Goal: Task Accomplishment & Management: Use online tool/utility

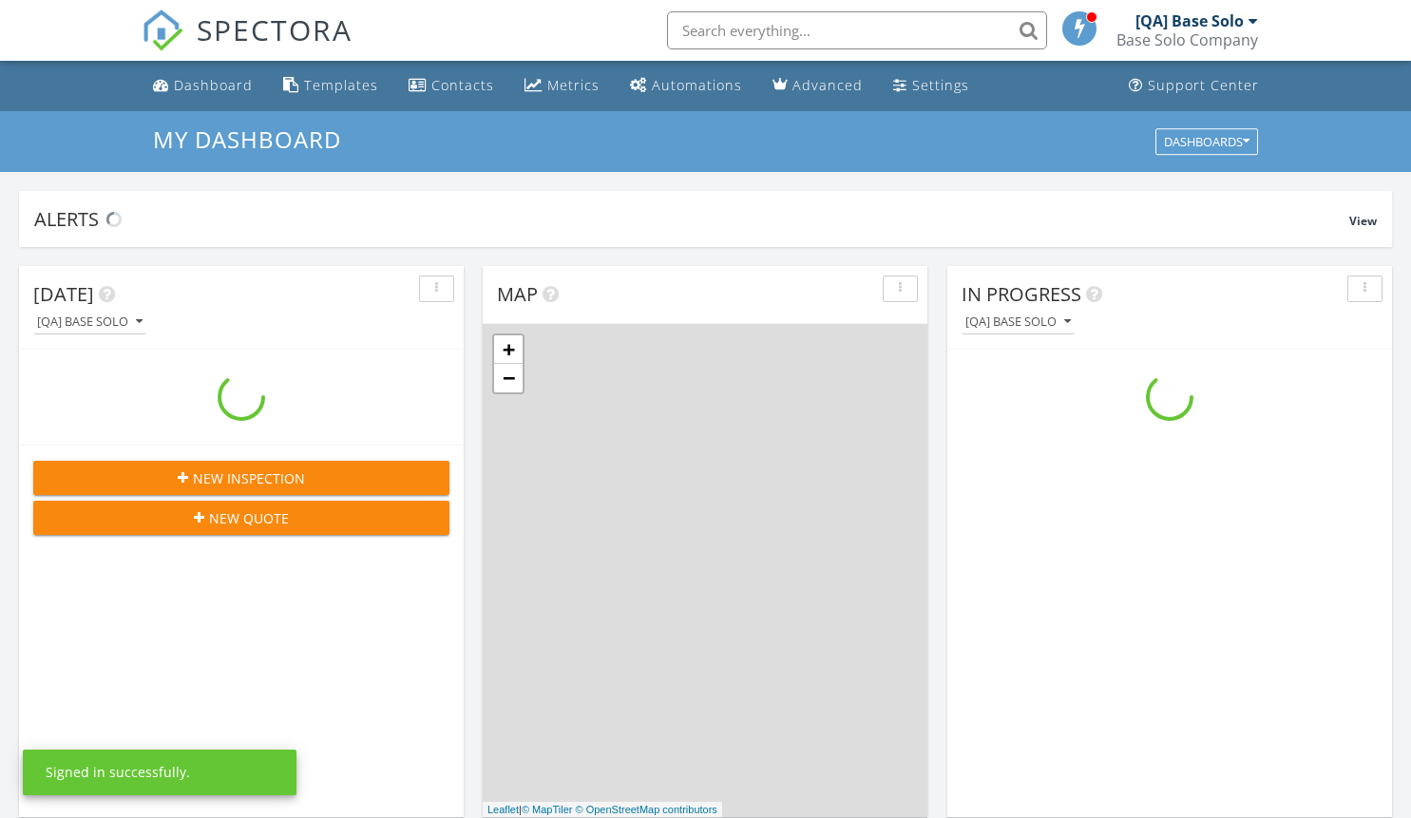
scroll to position [1759, 1441]
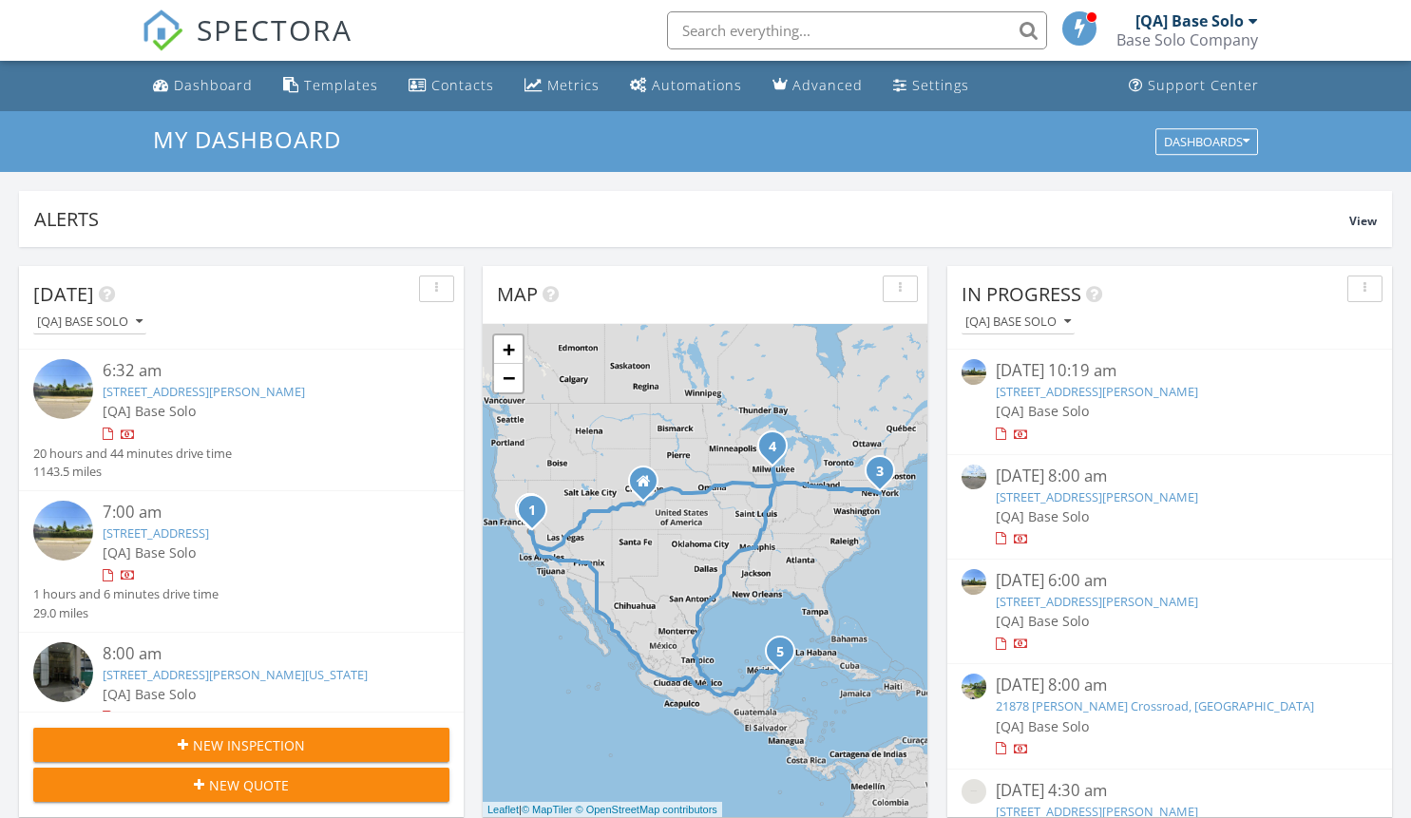
click at [336, 85] on div "Templates" at bounding box center [341, 85] width 74 height 18
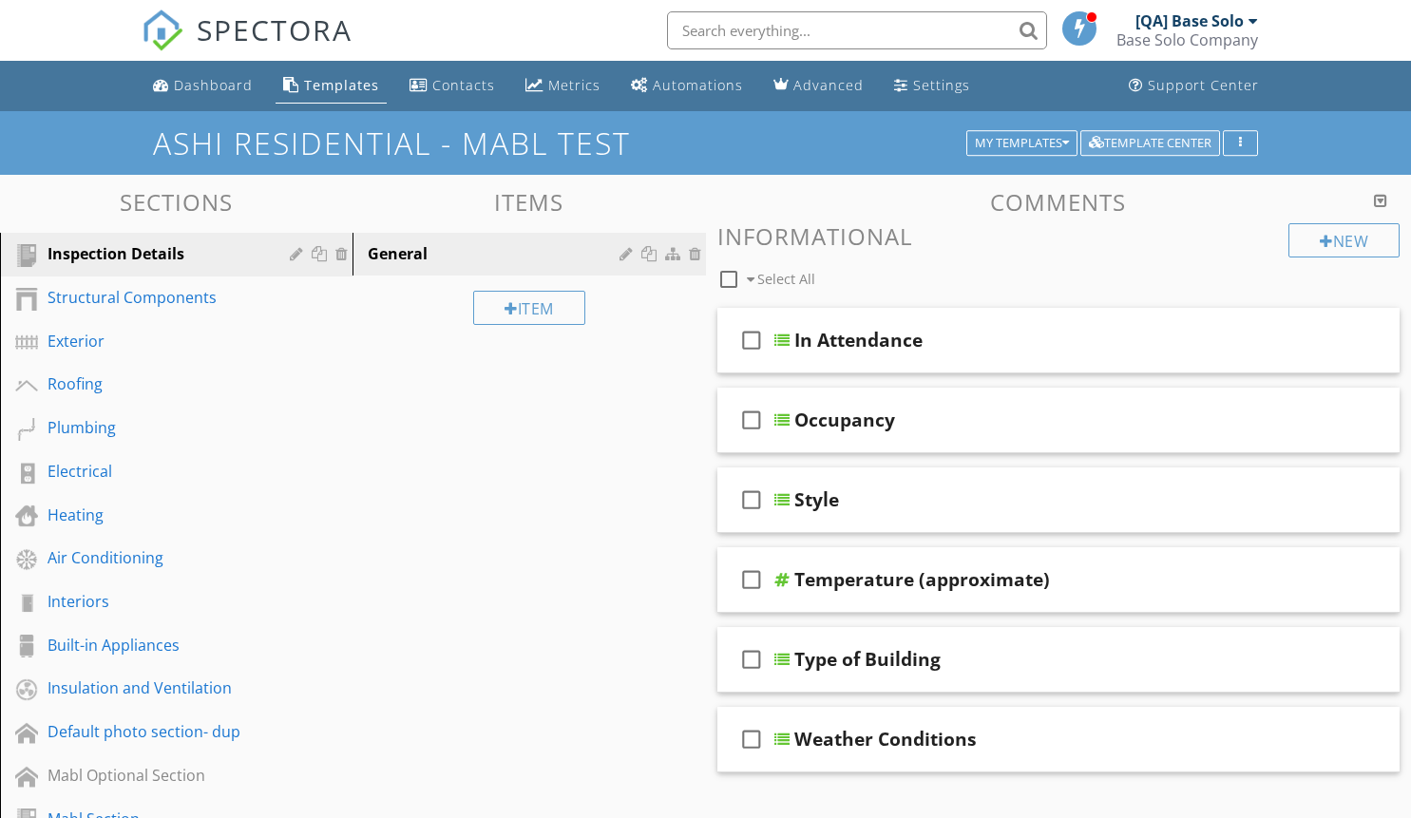
click at [1150, 143] on div "Template Center" at bounding box center [1150, 143] width 123 height 13
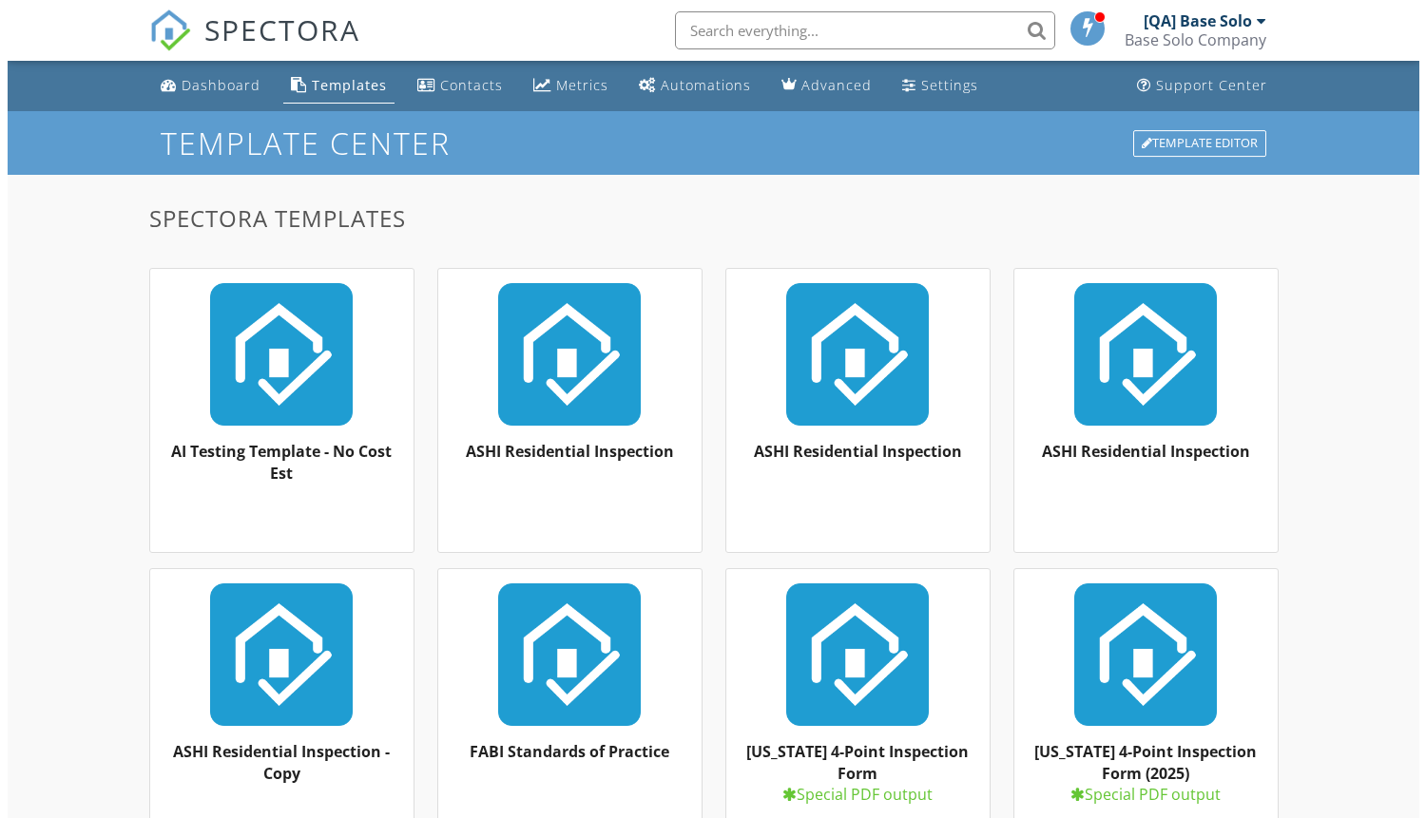
scroll to position [654, 0]
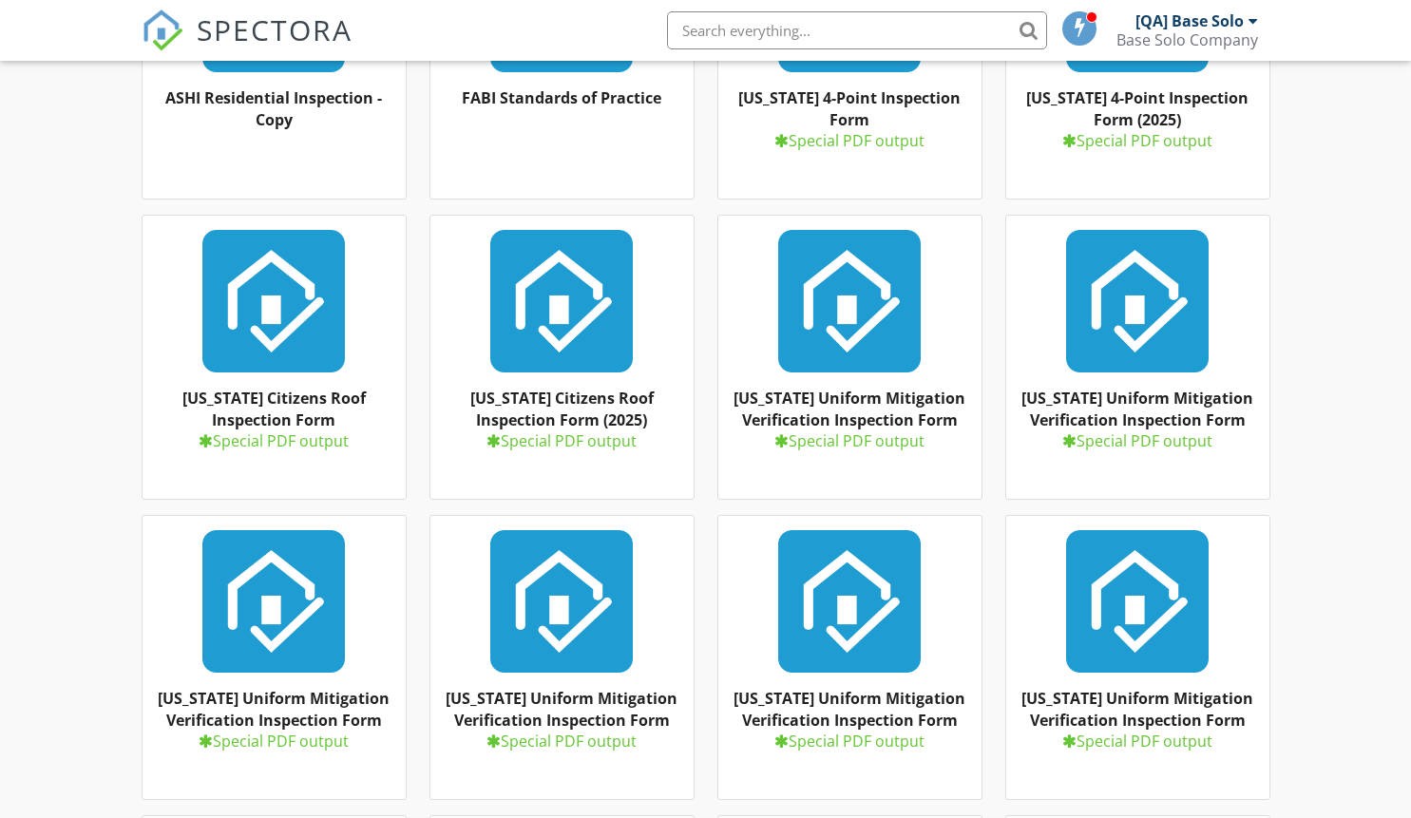
click at [849, 398] on strong "[US_STATE] Uniform Mitigation Verification Inspection Form" at bounding box center [850, 409] width 232 height 42
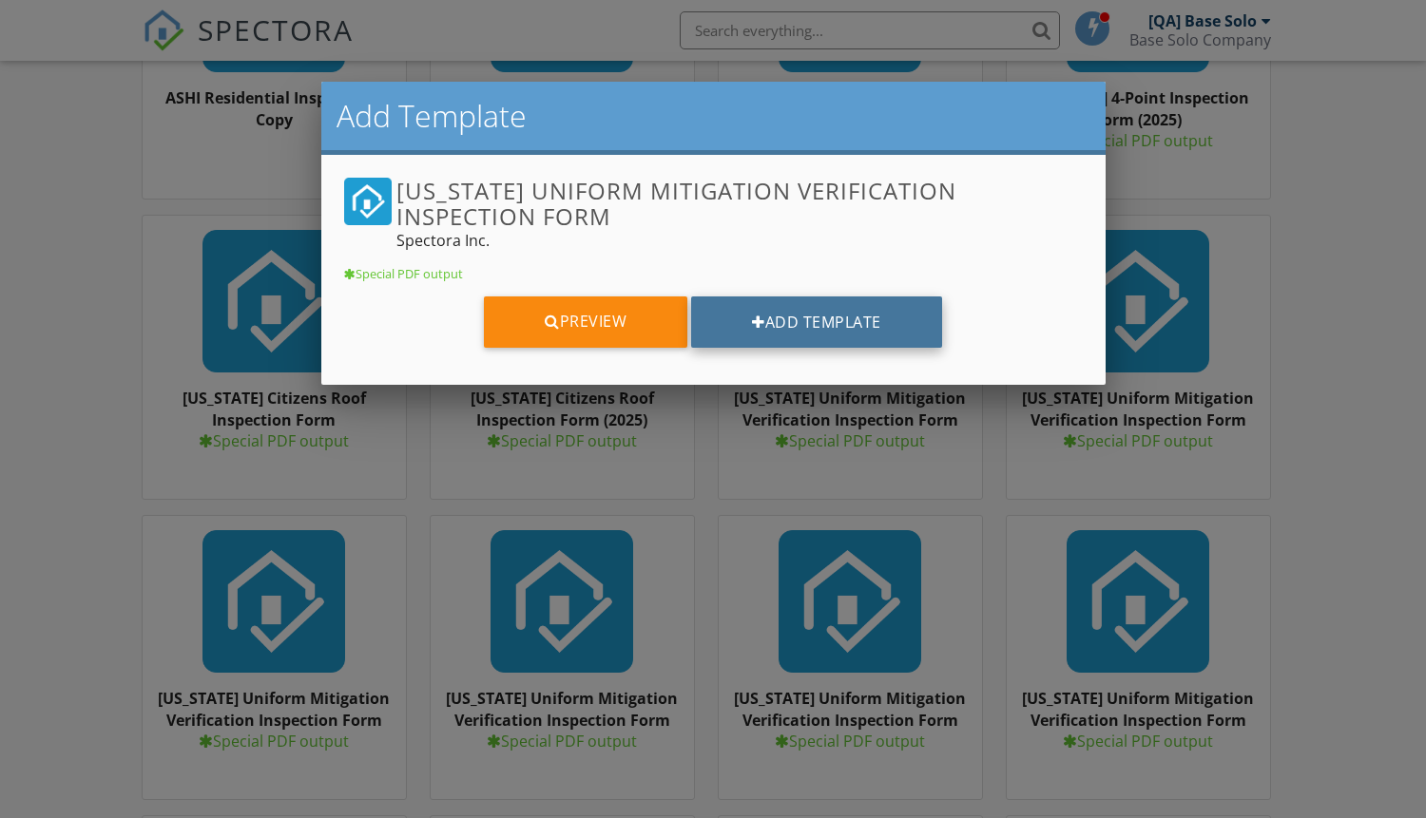
click at [817, 321] on button "Add Template" at bounding box center [816, 322] width 251 height 51
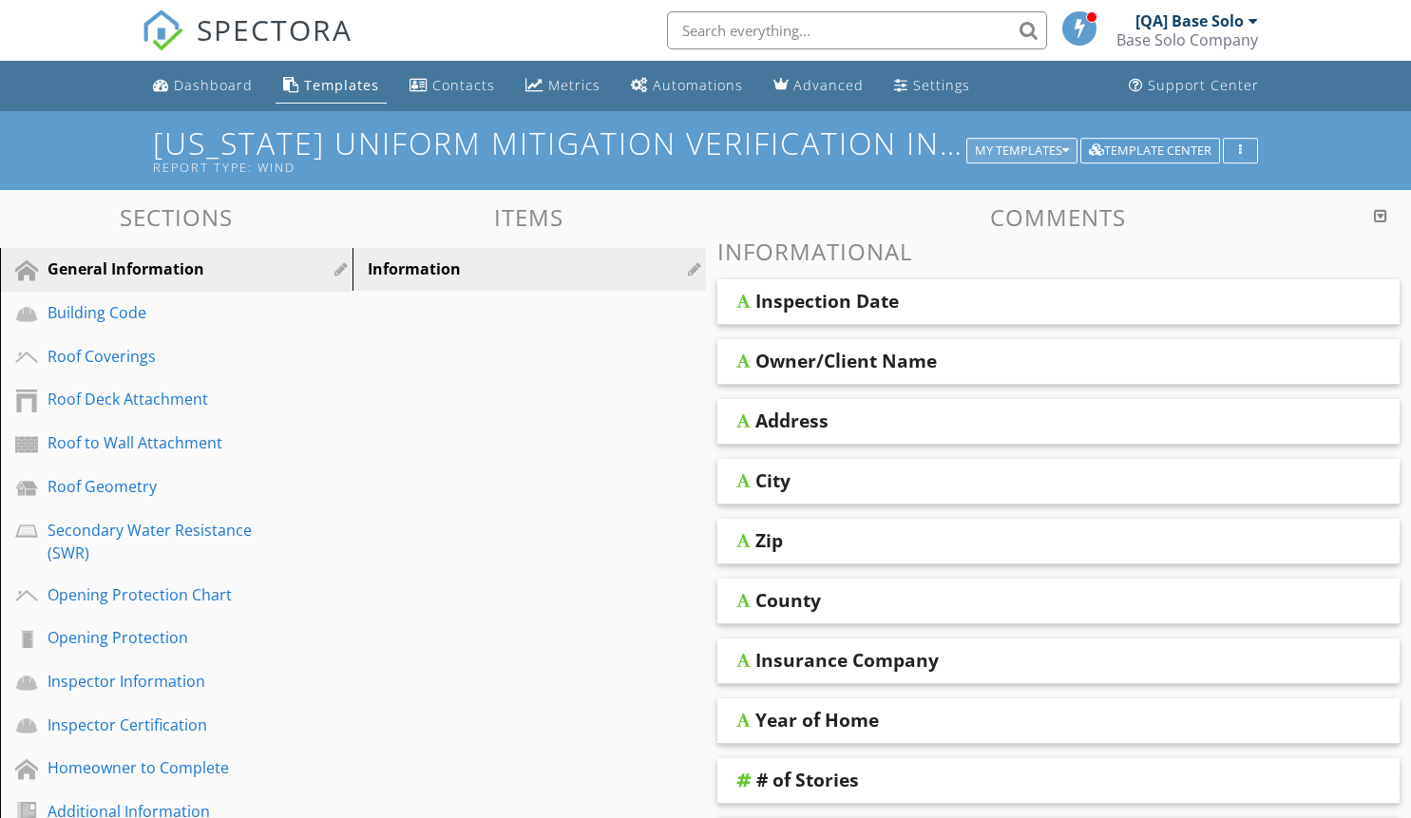
click at [1019, 150] on div "My Templates" at bounding box center [1022, 150] width 94 height 13
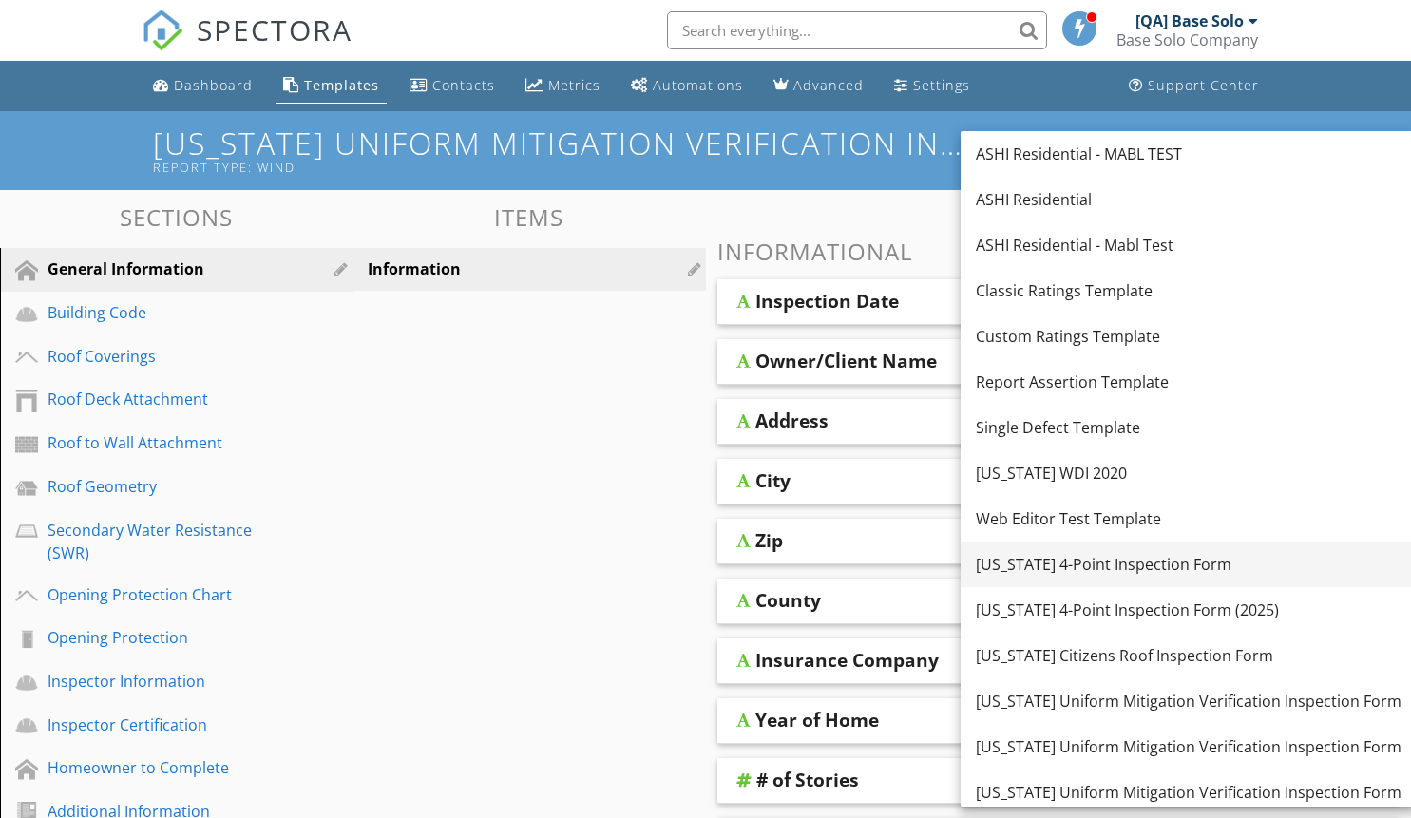
click at [1170, 565] on div "[US_STATE] 4-Point Inspection Form" at bounding box center [1189, 564] width 426 height 23
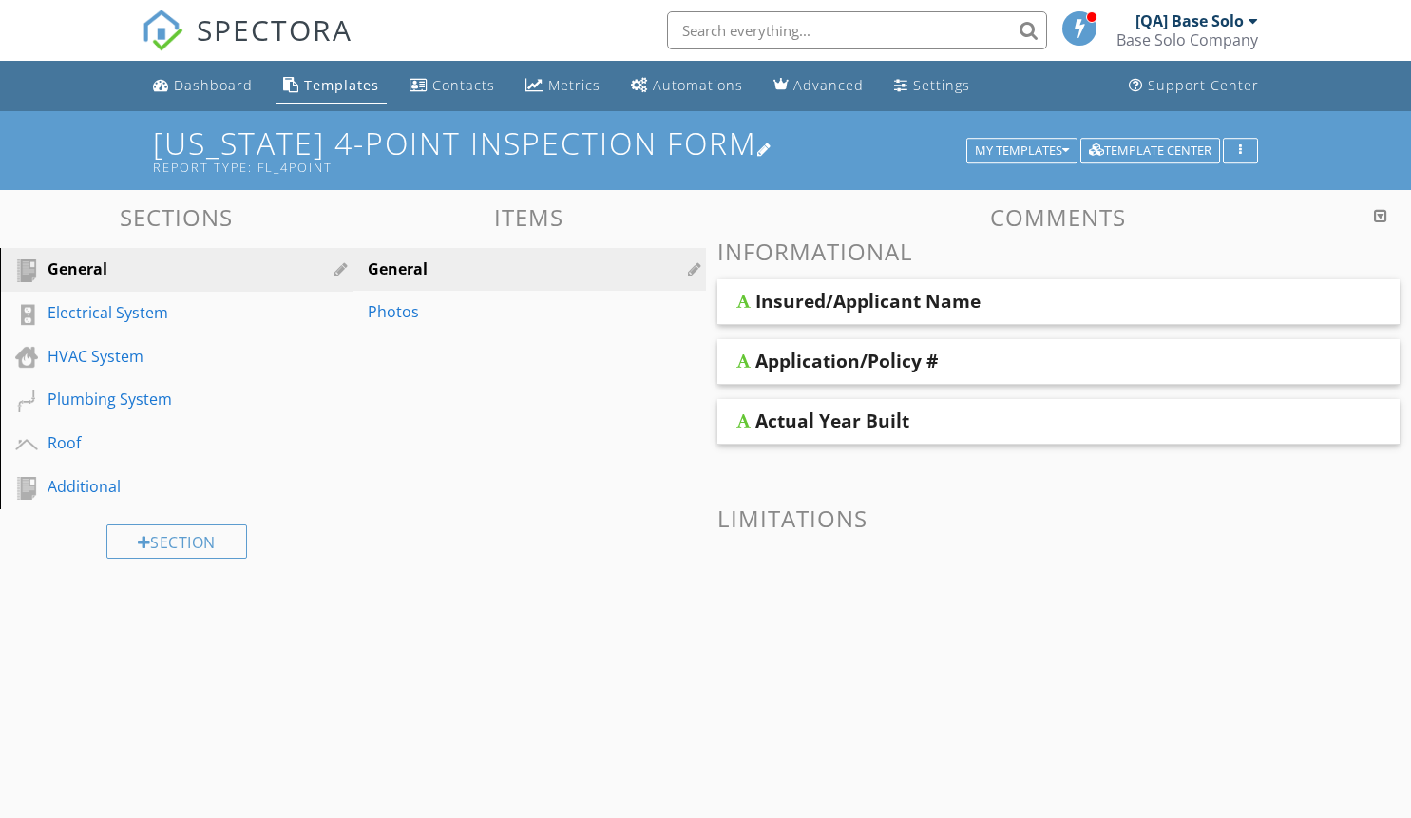
click at [705, 150] on h1 "[US_STATE] 4-Point Inspection Form Report Type: fl_4point" at bounding box center [705, 150] width 1104 height 48
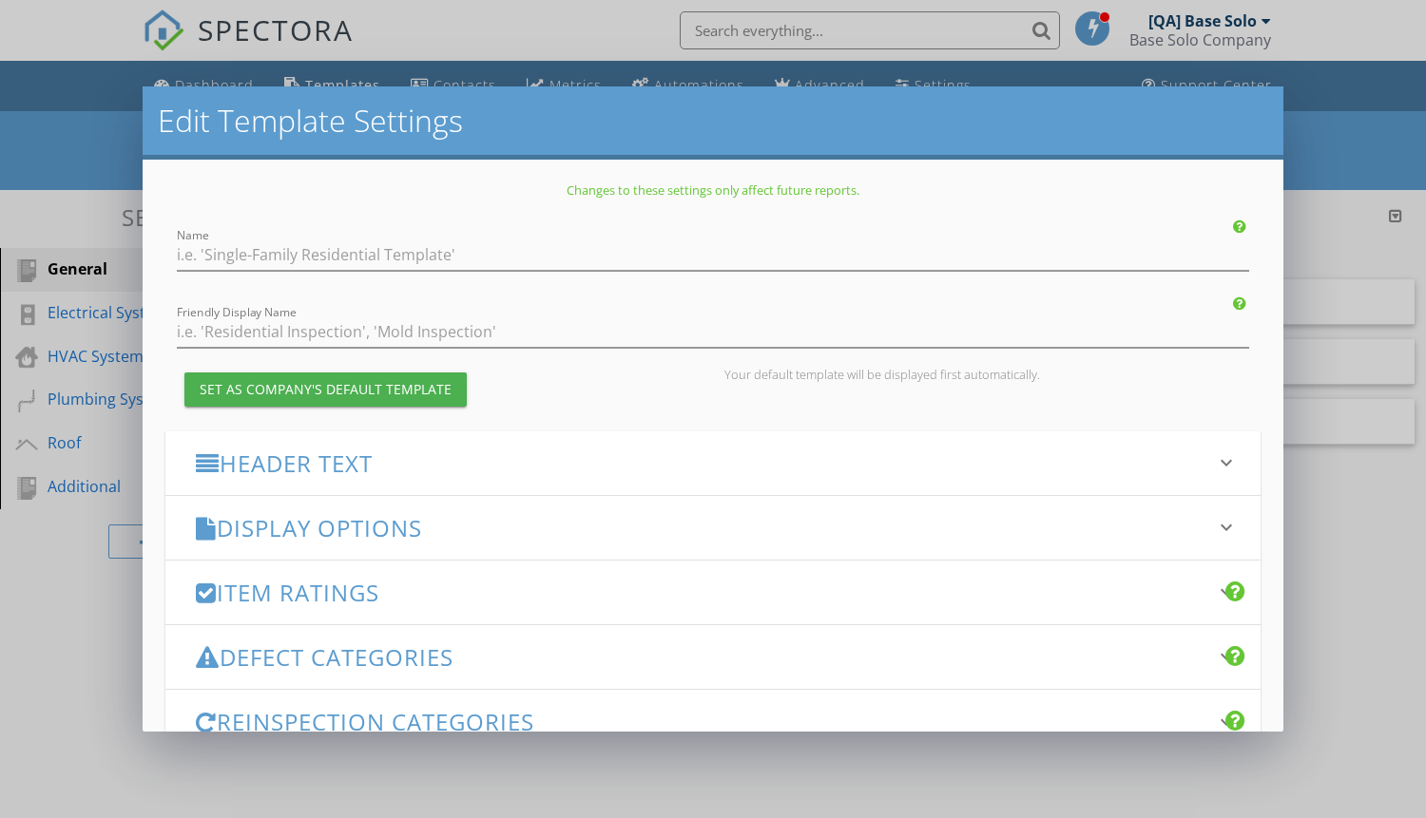
type input "[US_STATE] 4-Point Inspection Form"
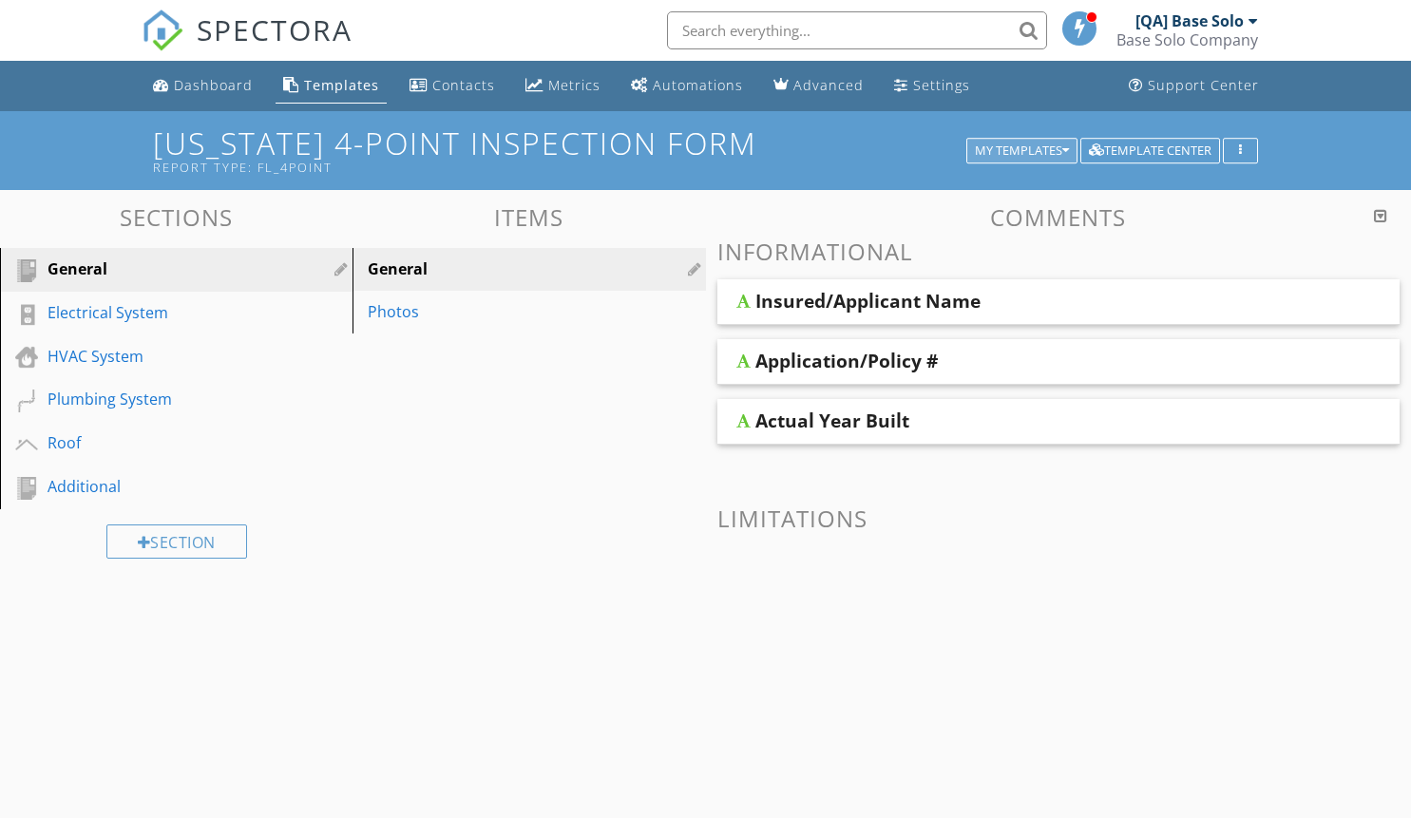
click at [1019, 150] on div "My Templates" at bounding box center [1022, 150] width 94 height 13
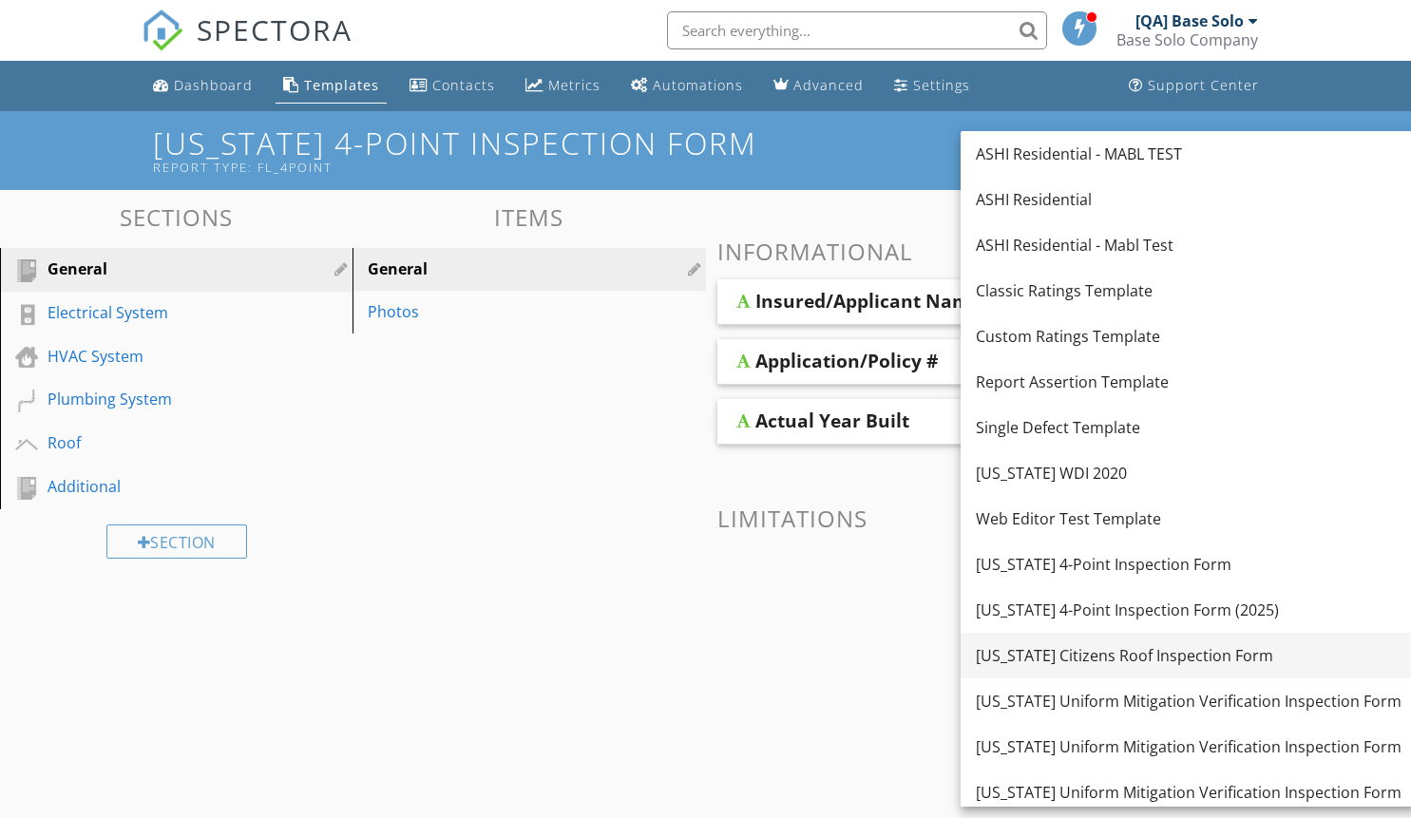
click at [1170, 656] on div "[US_STATE] Citizens Roof Inspection Form" at bounding box center [1189, 655] width 426 height 23
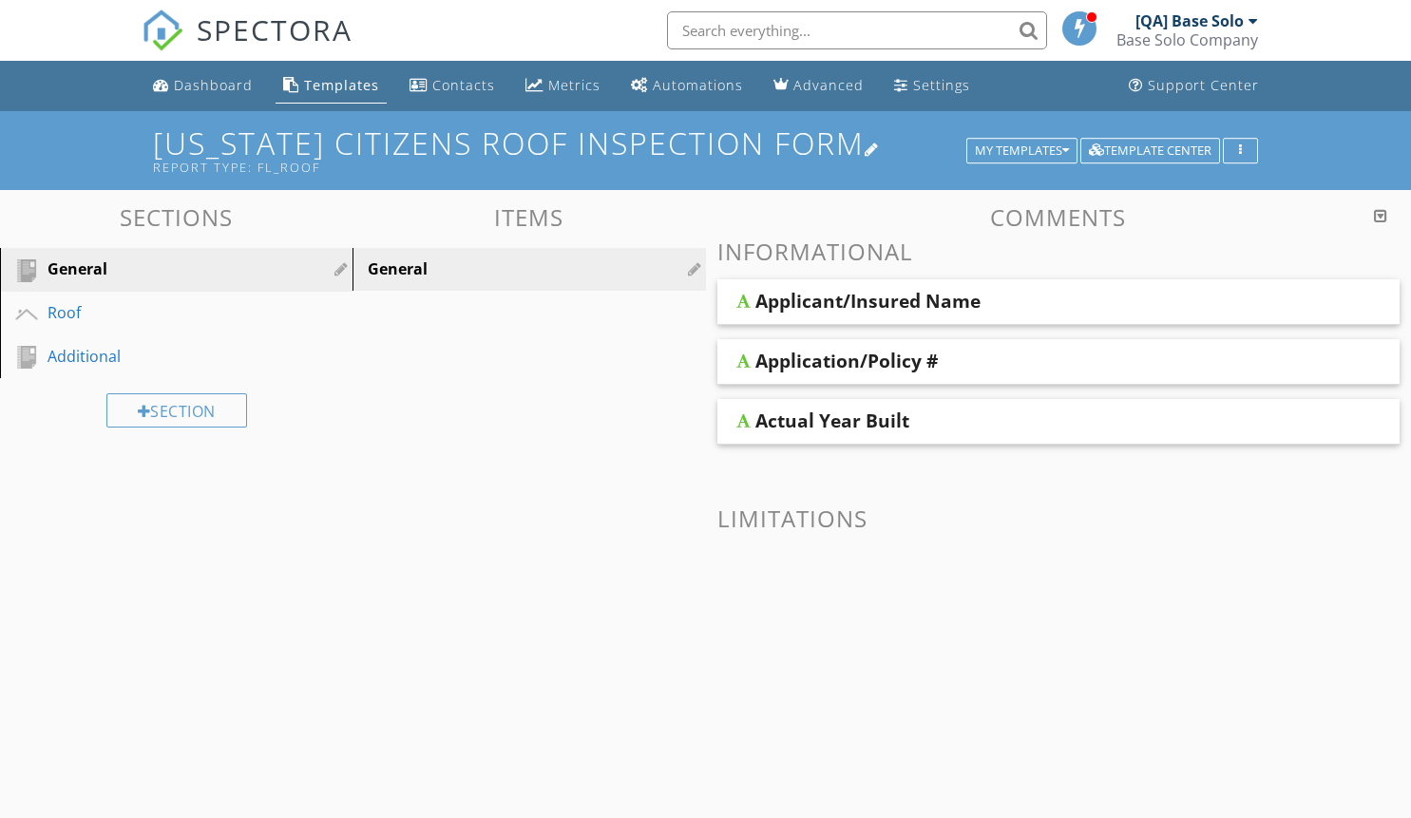
click at [705, 150] on h1 "[US_STATE] Citizens Roof Inspection Form Report Type: fl_roof" at bounding box center [705, 150] width 1104 height 48
click at [1019, 150] on div "My Templates" at bounding box center [1022, 150] width 94 height 13
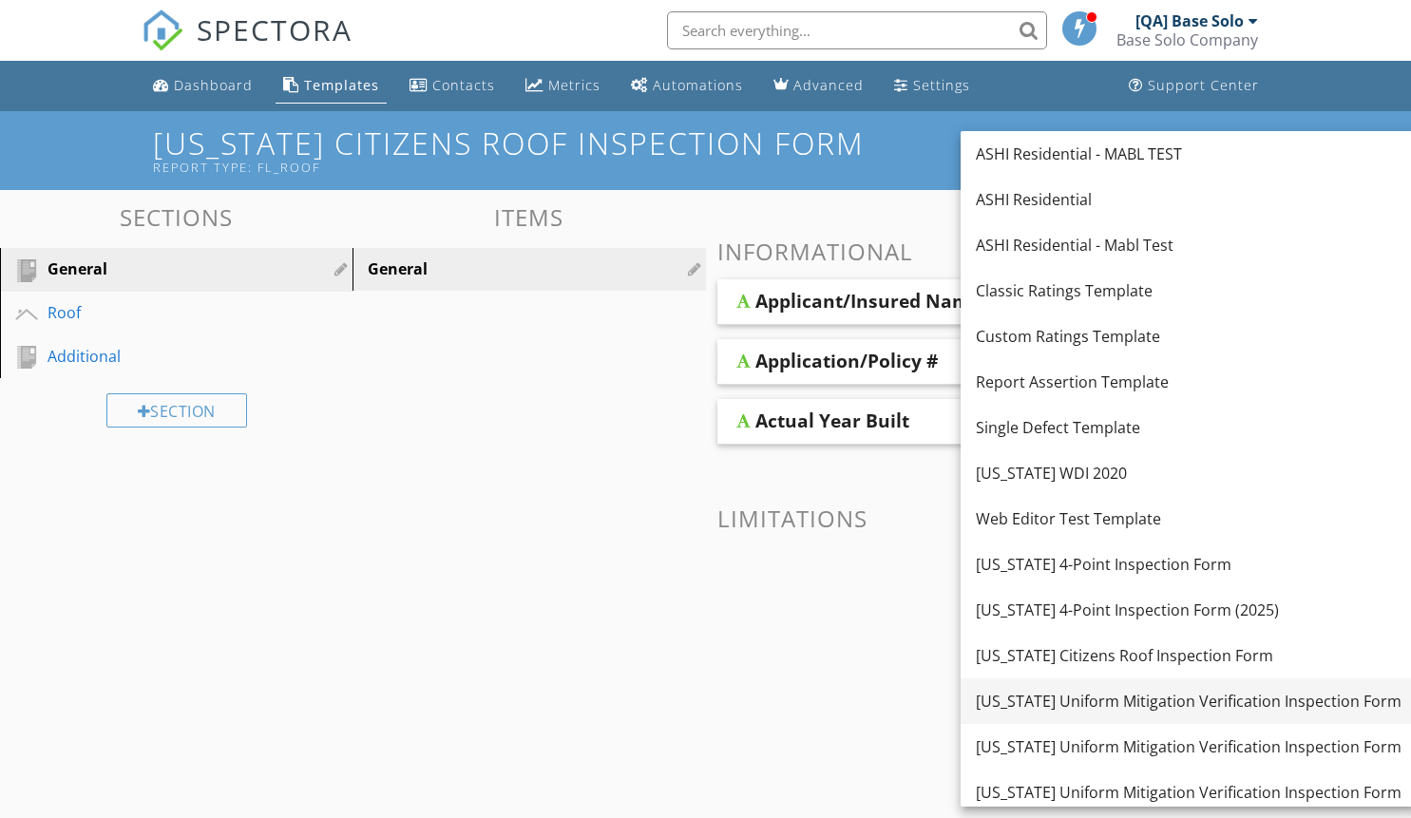
click at [1170, 701] on div "[US_STATE] Uniform Mitigation Verification Inspection Form" at bounding box center [1189, 701] width 426 height 23
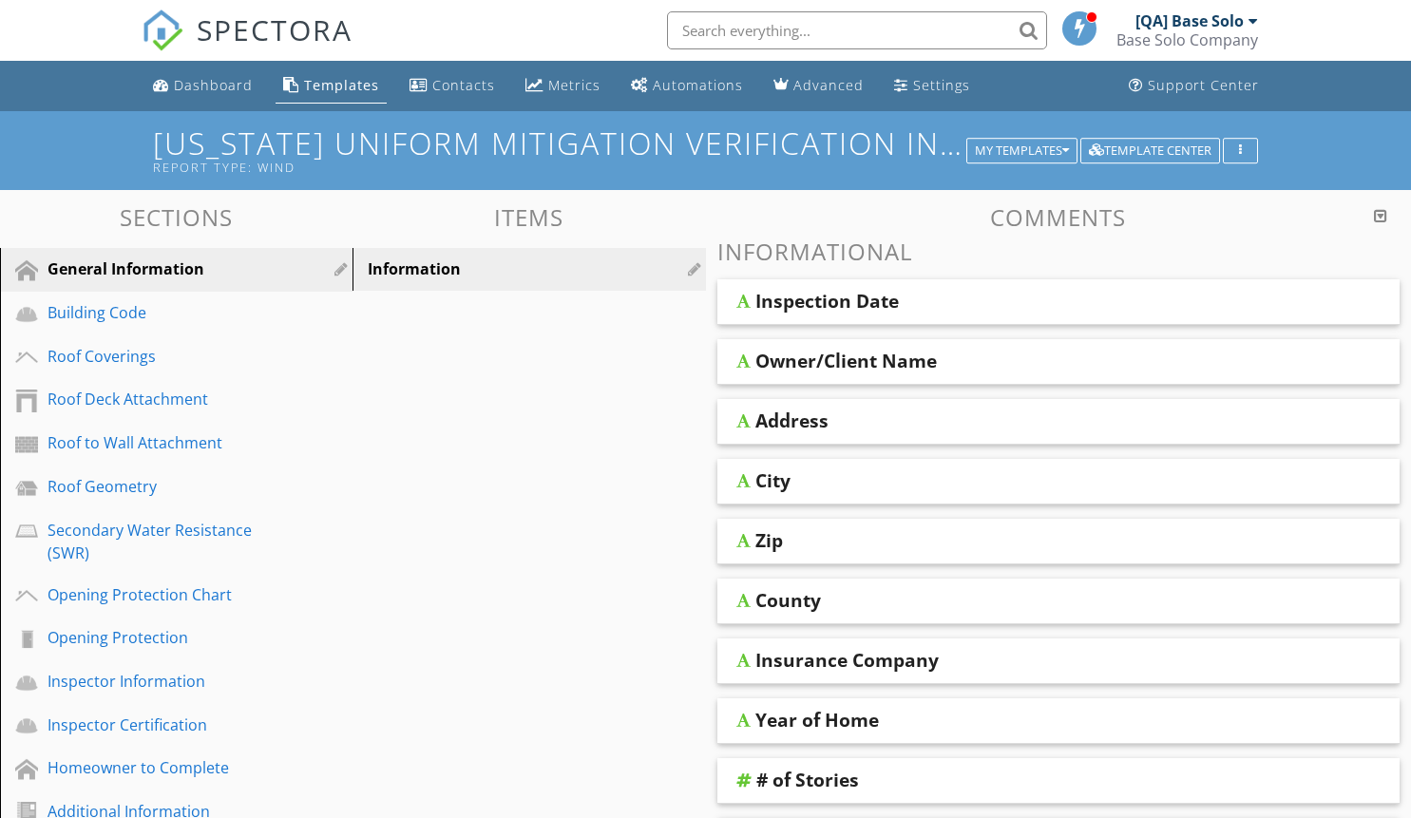
click at [705, 150] on h1 "[US_STATE] Uniform Mitigation Verification Inspection Form Report Type: wind" at bounding box center [705, 150] width 1104 height 48
click at [705, 150] on h1 "Florida Uniform Mitigation Verification Inspection Form Report Type: wind" at bounding box center [705, 150] width 1104 height 48
click at [1019, 150] on div "My Templates" at bounding box center [1022, 150] width 94 height 13
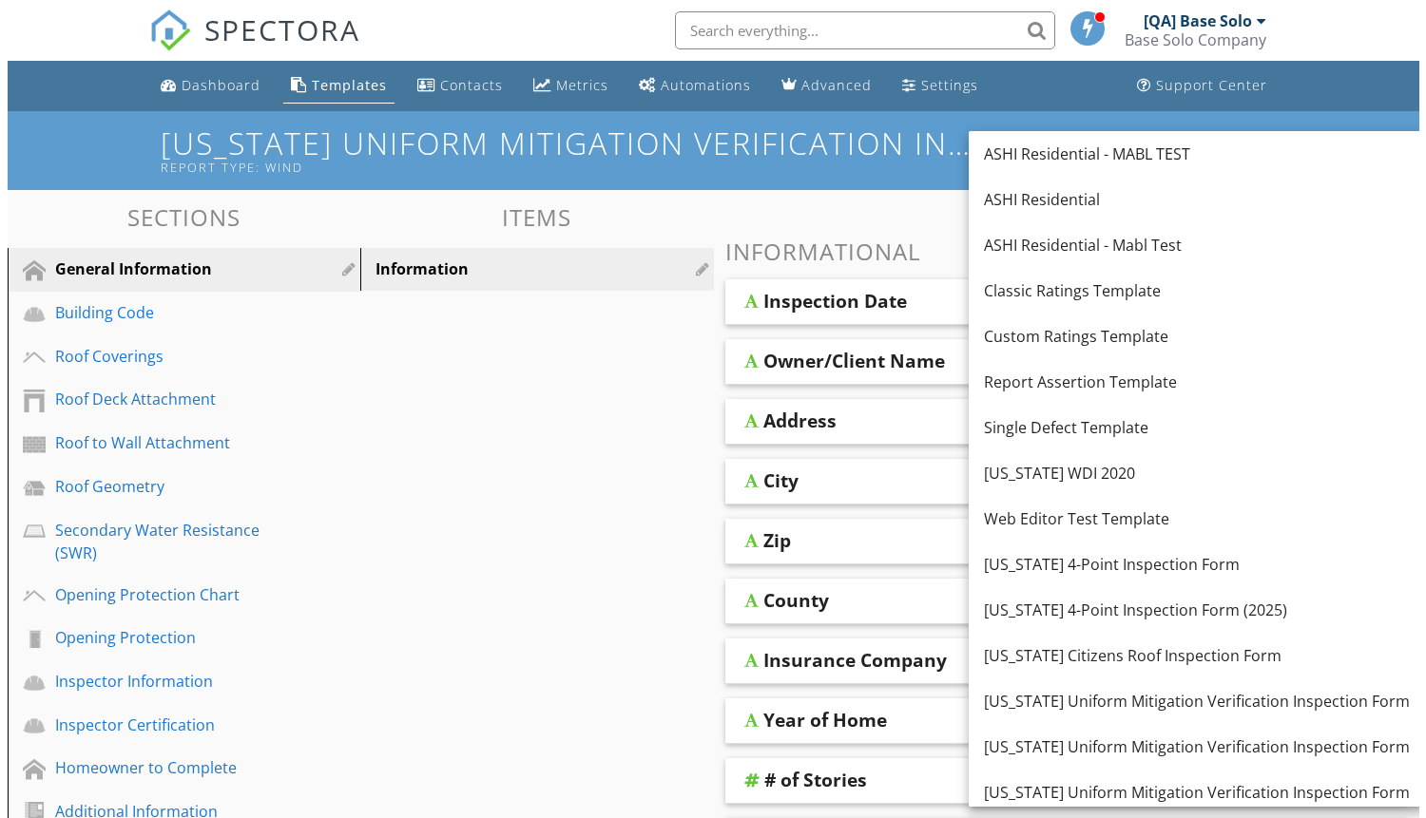
scroll to position [370, 0]
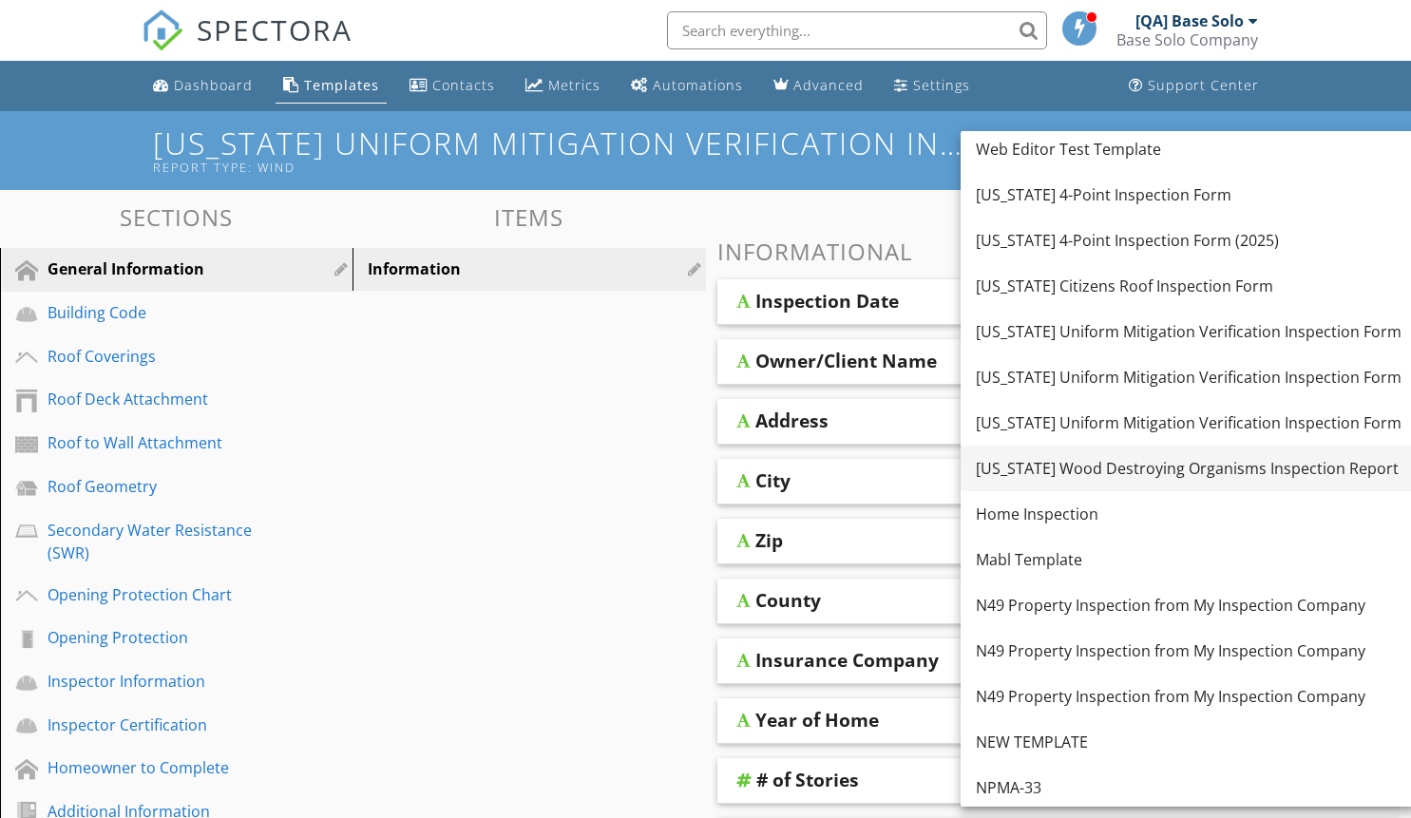
click at [1170, 469] on div "Florida Wood Destroying Organisms Inspection Report" at bounding box center [1189, 468] width 426 height 23
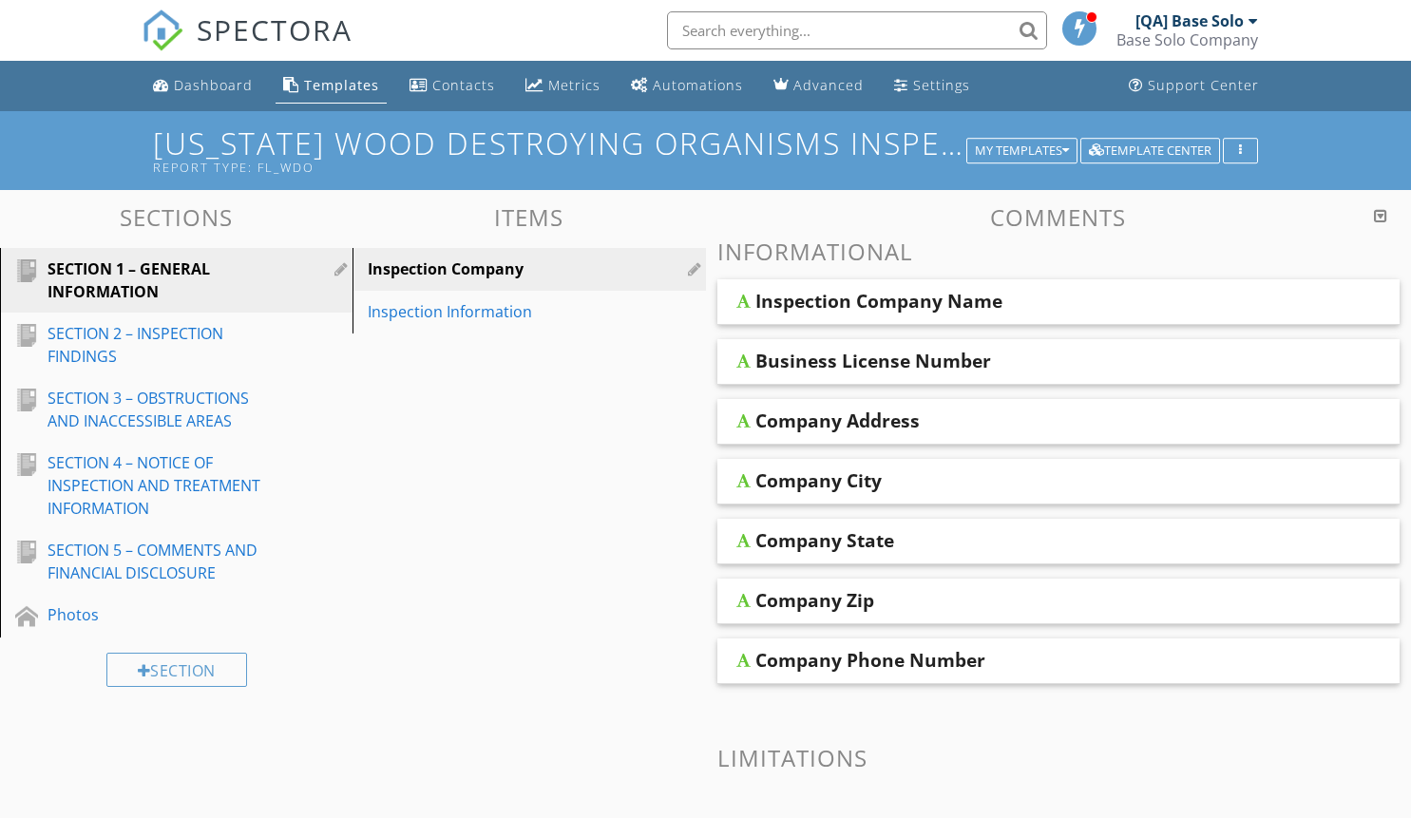
click at [705, 150] on h1 "Florida Wood Destroying Organisms Inspection Report Report Type: fl_wdo" at bounding box center [705, 150] width 1104 height 48
click at [1019, 150] on div "My Templates" at bounding box center [1022, 150] width 94 height 13
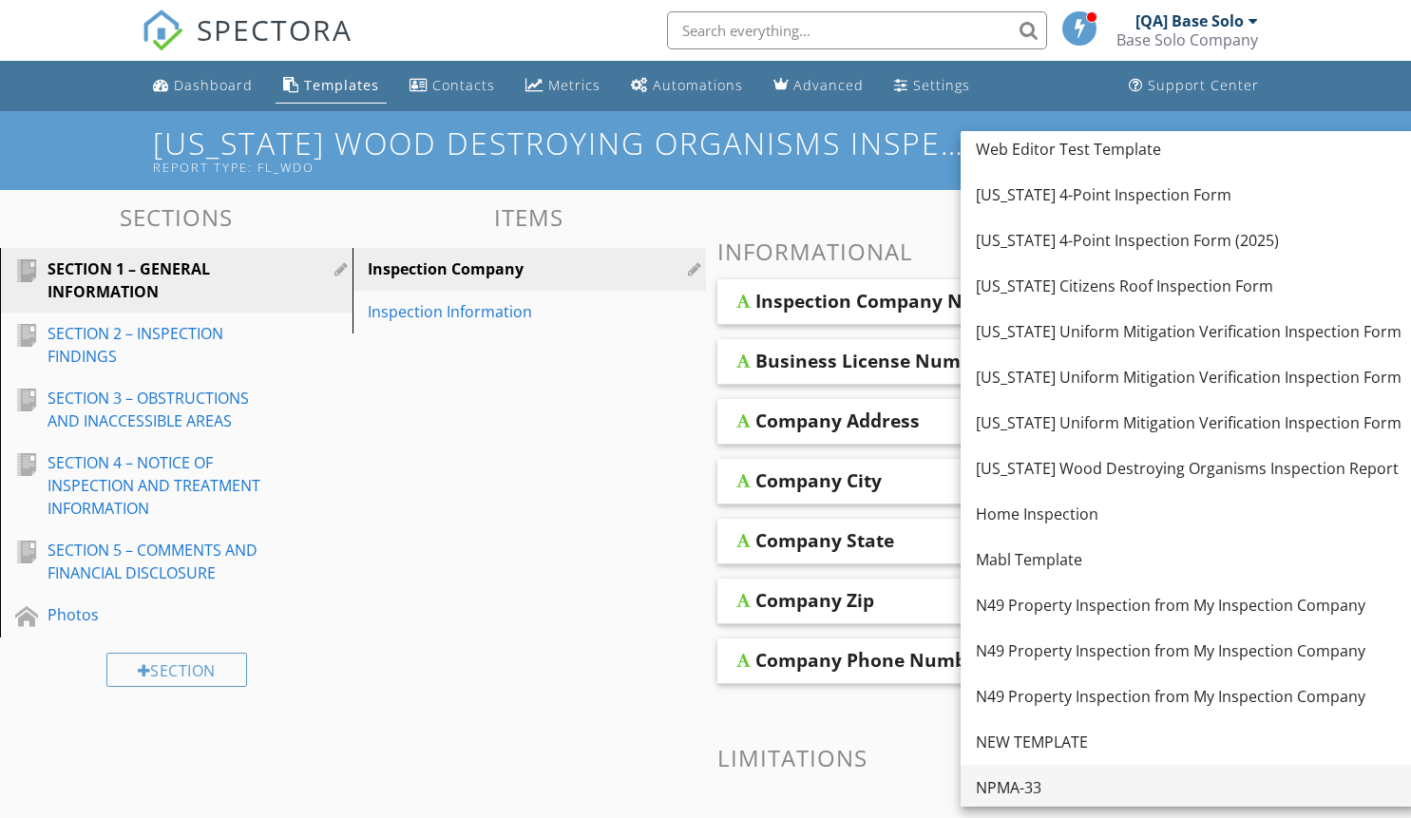
click at [1170, 788] on div "NPMA-33" at bounding box center [1189, 787] width 426 height 23
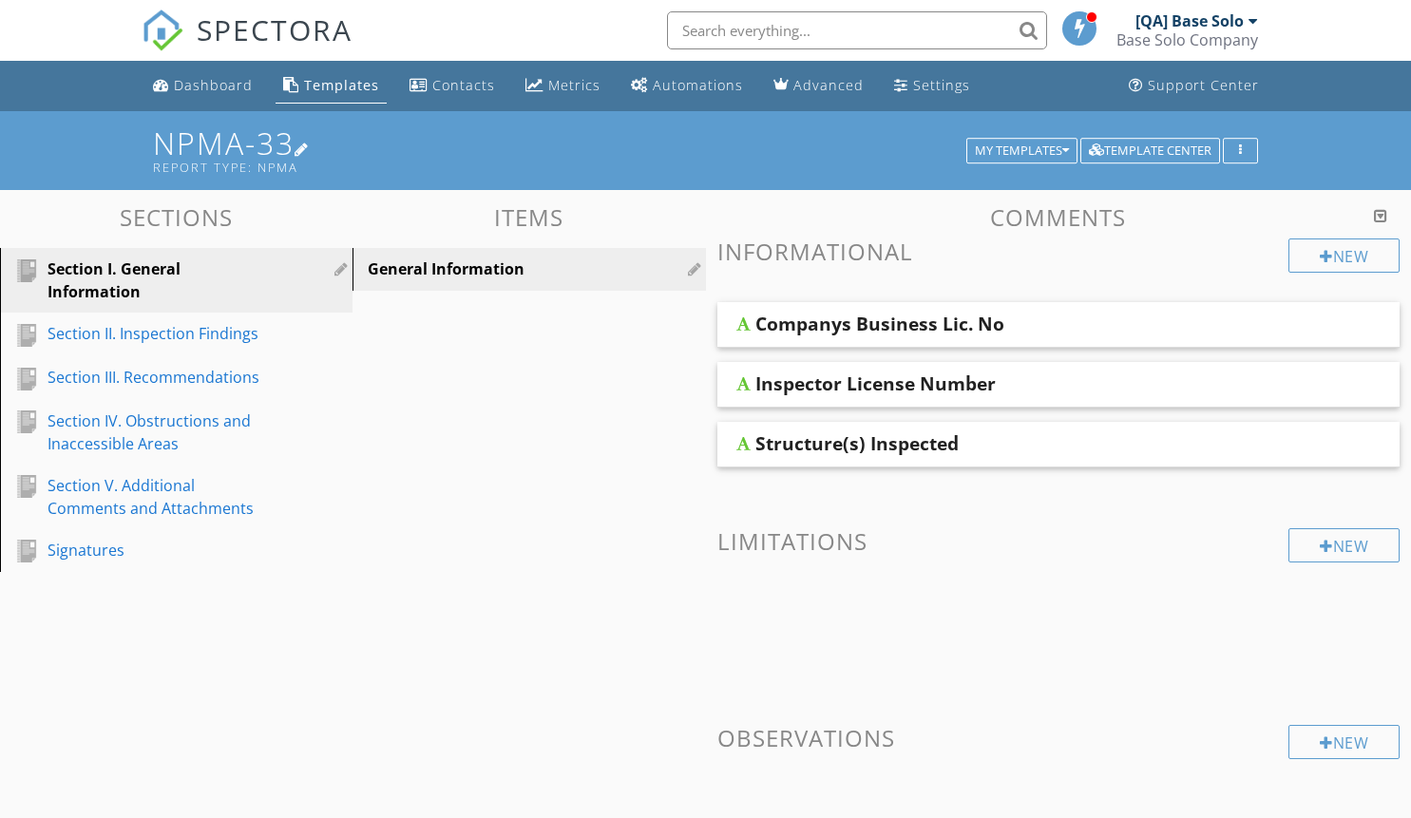
click at [705, 150] on h1 "NPMA-33 Report Type: npma" at bounding box center [705, 150] width 1104 height 48
